Goal: Task Accomplishment & Management: Manage account settings

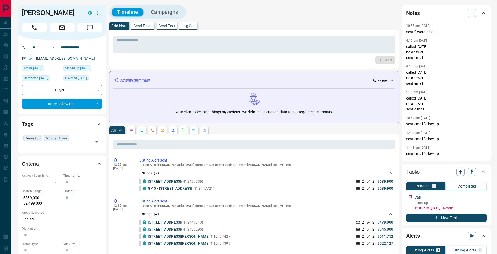
scroll to position [156, 0]
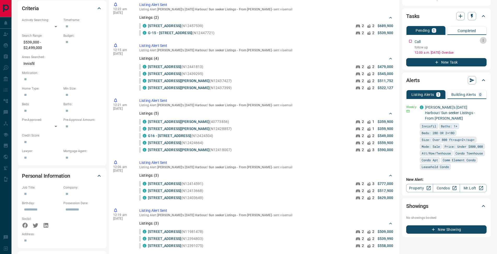
click at [483, 42] on icon "button" at bounding box center [483, 40] width 1 height 3
click at [482, 54] on li "Edit" at bounding box center [474, 50] width 23 height 8
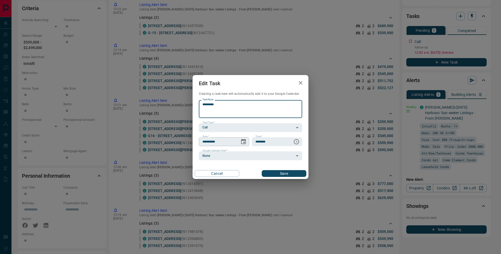
click at [242, 138] on button "Choose date, selected date is Oct 14, 2025" at bounding box center [243, 142] width 10 height 10
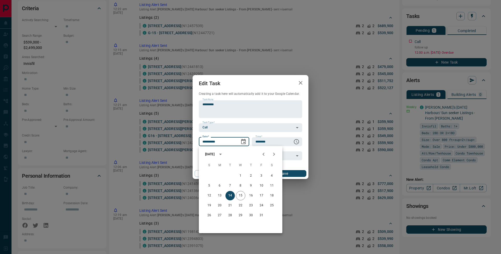
click at [272, 154] on icon "Next month" at bounding box center [274, 154] width 6 height 6
click at [241, 195] on button "12" at bounding box center [240, 195] width 9 height 9
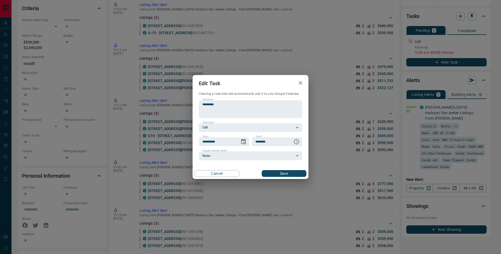
type input "**********"
click at [297, 173] on button "Save" at bounding box center [284, 173] width 45 height 7
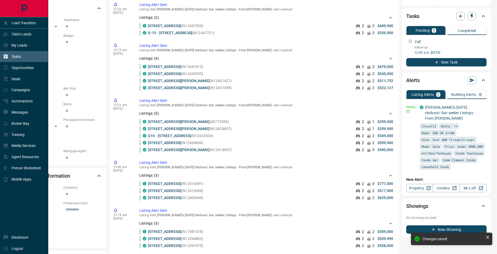
click at [7, 56] on icon at bounding box center [6, 56] width 4 height 4
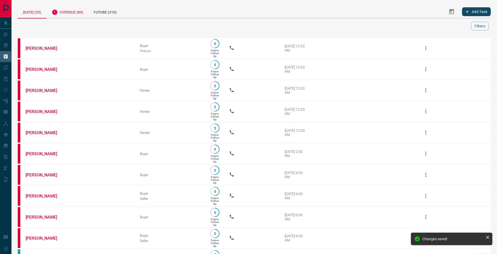
click at [76, 10] on div "Overdue (89)" at bounding box center [67, 11] width 42 height 13
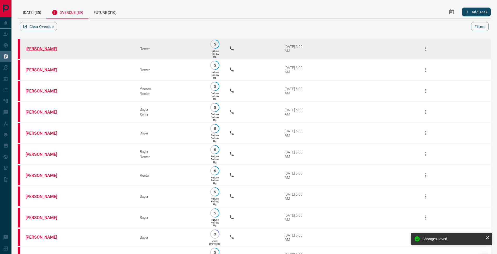
click at [44, 51] on link "[PERSON_NAME]" at bounding box center [45, 48] width 39 height 5
